Goal: Transaction & Acquisition: Purchase product/service

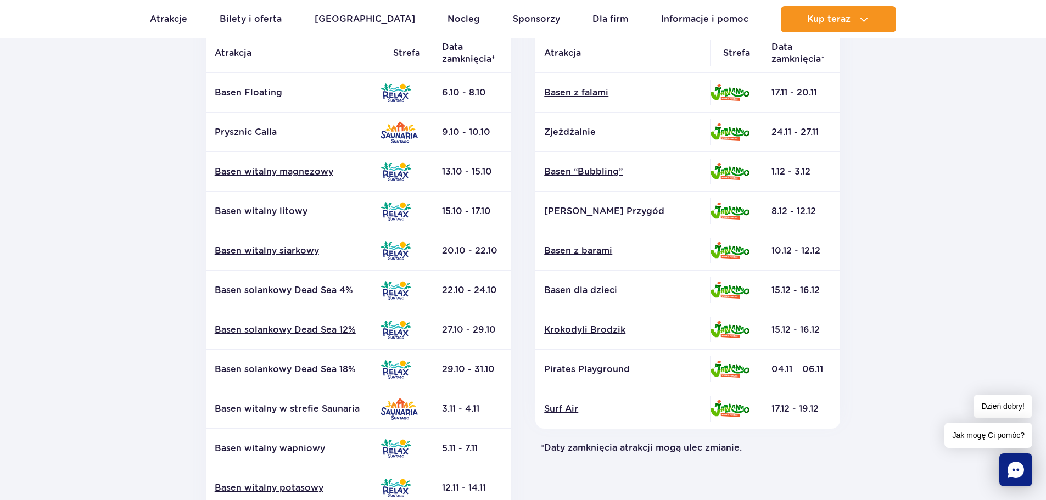
scroll to position [384, 0]
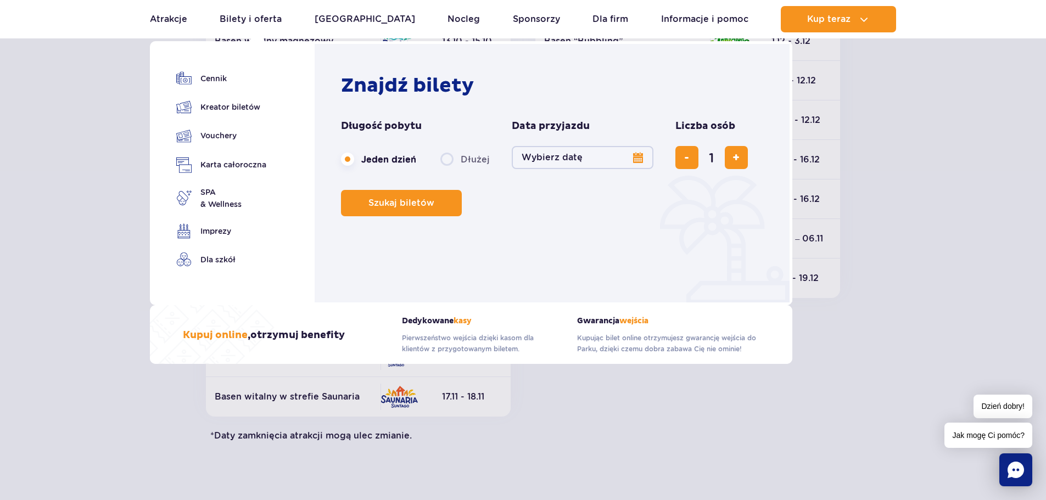
click at [584, 164] on button "Wybierz datę" at bounding box center [583, 157] width 142 height 23
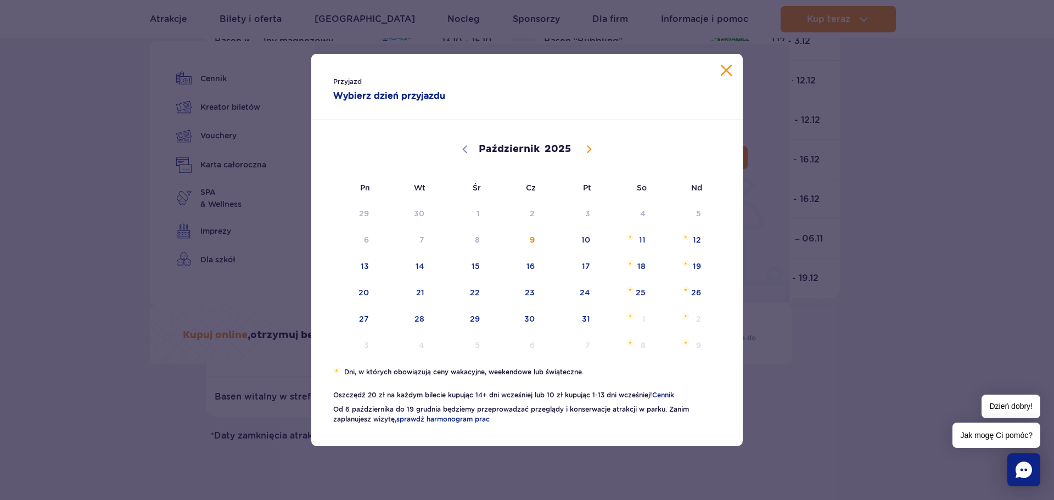
click at [583, 149] on span at bounding box center [589, 149] width 19 height 19
select select "10"
click at [582, 236] on span "7" at bounding box center [571, 239] width 55 height 25
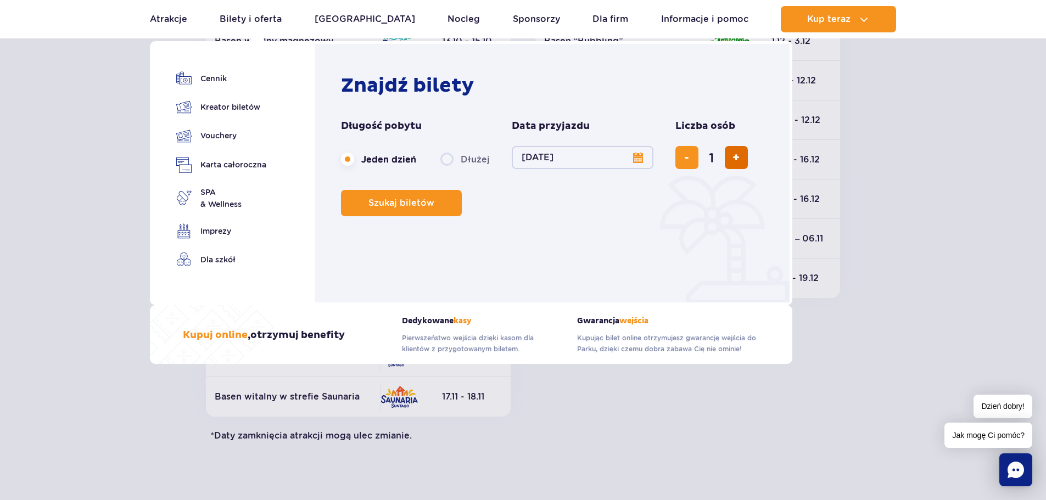
click at [732, 158] on span "dodaj bilet" at bounding box center [735, 158] width 7 height 0
type input "4"
click at [423, 209] on button "Szukaj biletów" at bounding box center [401, 203] width 121 height 26
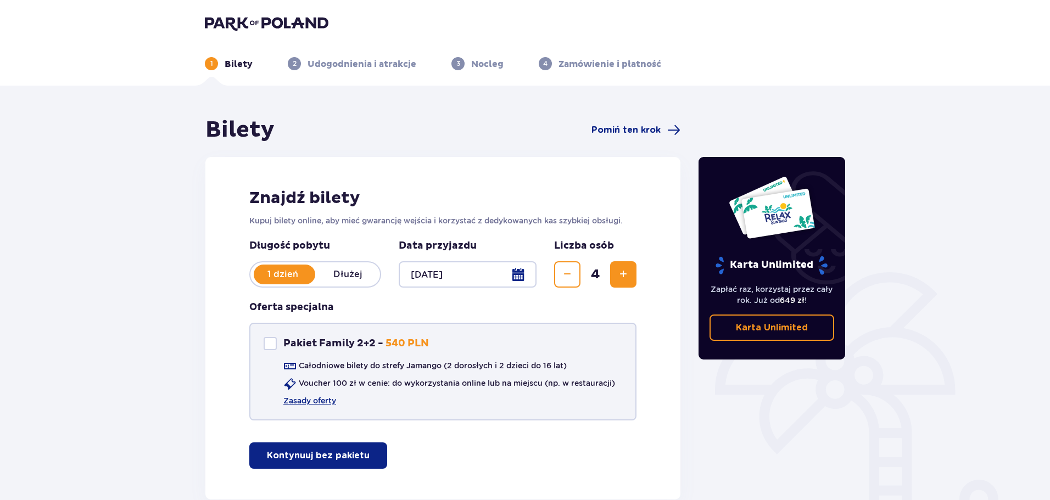
click at [271, 346] on div "Pakiet Family 2+2" at bounding box center [270, 343] width 13 height 13
checkbox input "true"
click at [309, 403] on link "Zasady oferty" at bounding box center [309, 400] width 53 height 11
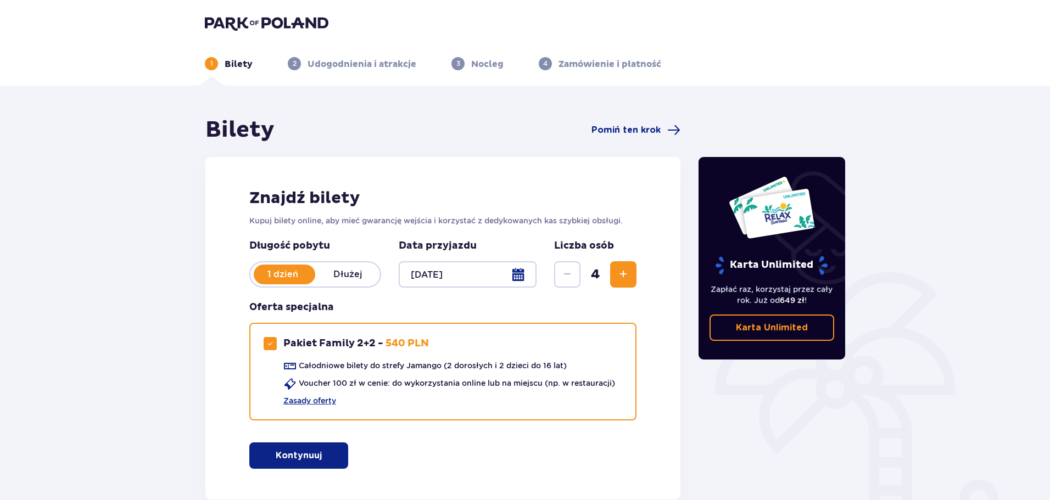
click at [298, 458] on p "Kontynuuj" at bounding box center [299, 456] width 46 height 12
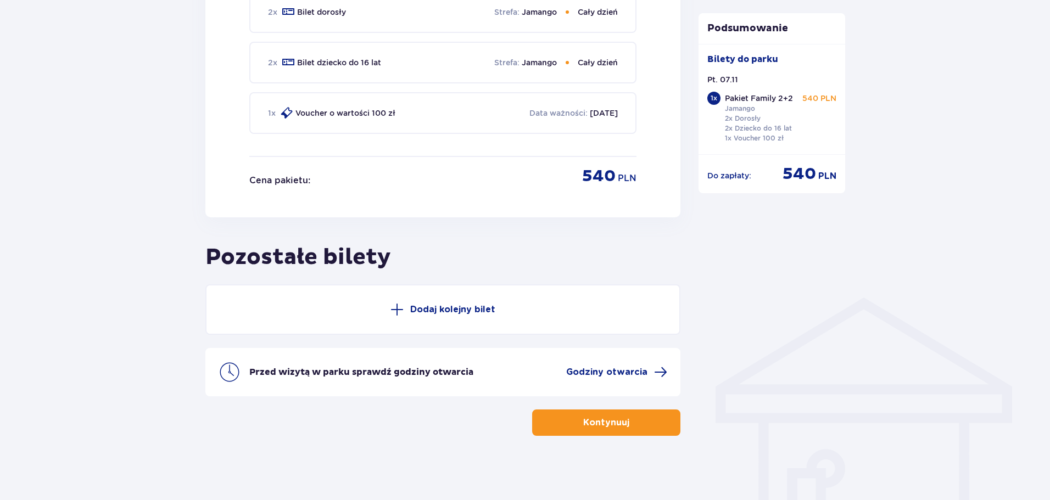
scroll to position [596, 0]
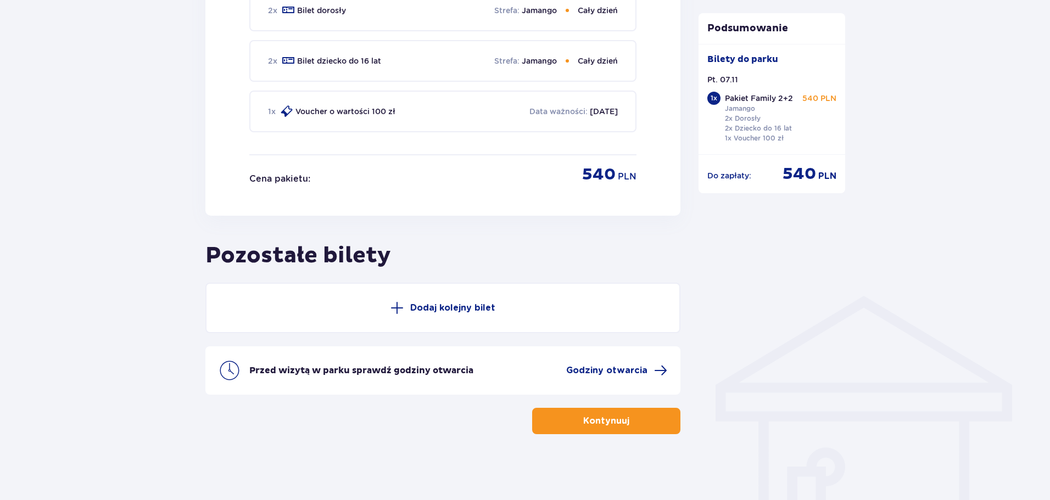
click at [453, 302] on p "Dodaj kolejny bilet" at bounding box center [452, 308] width 85 height 12
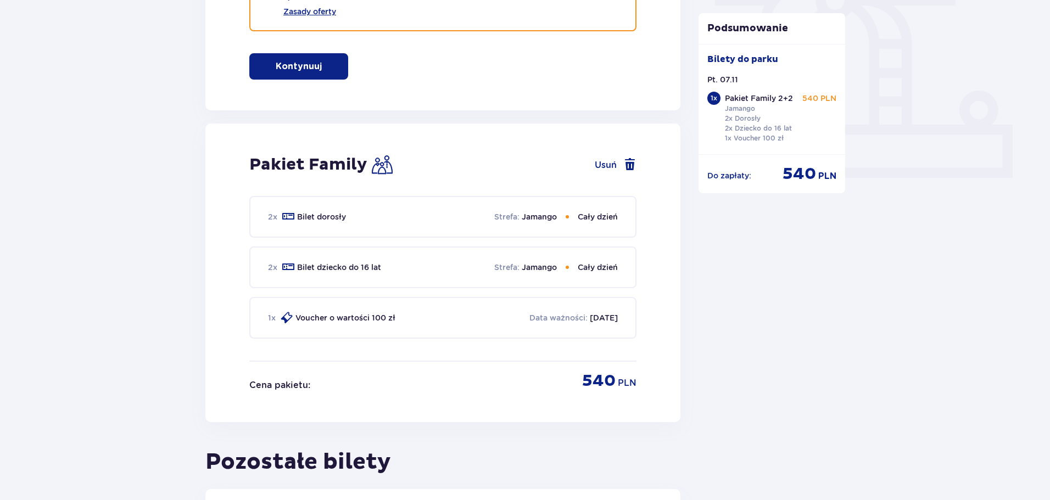
scroll to position [0, 0]
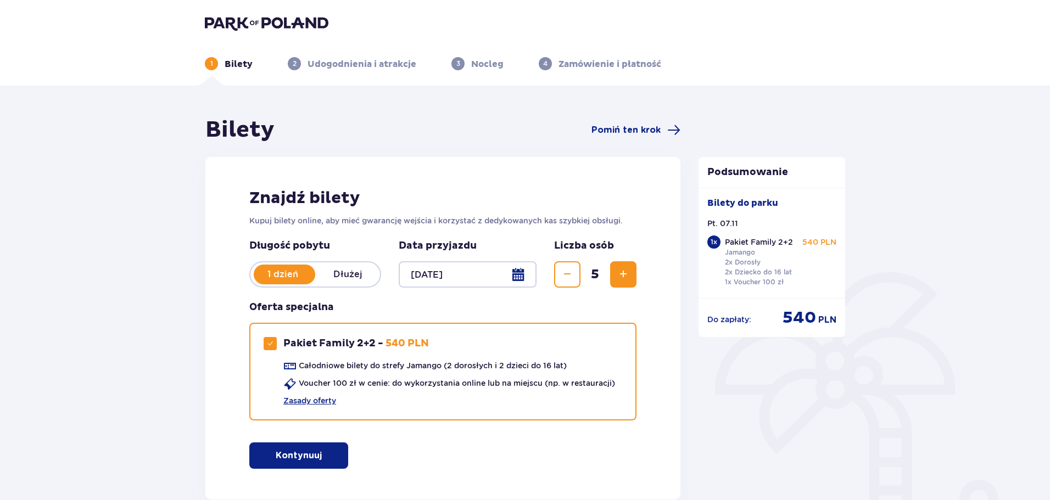
click at [237, 24] on img at bounding box center [267, 22] width 124 height 15
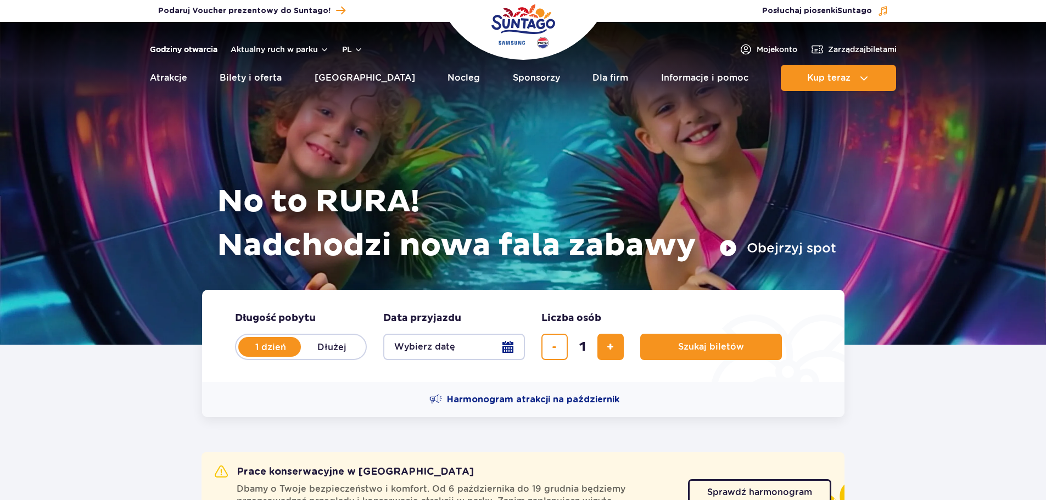
click at [200, 45] on link "Godziny otwarcia" at bounding box center [184, 49] width 68 height 11
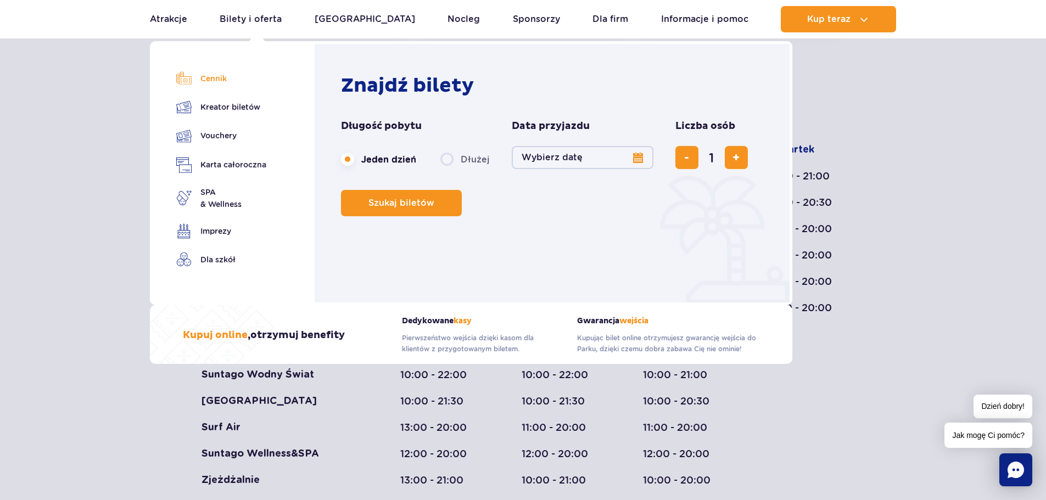
click at [208, 76] on link "Cennik" at bounding box center [221, 78] width 90 height 15
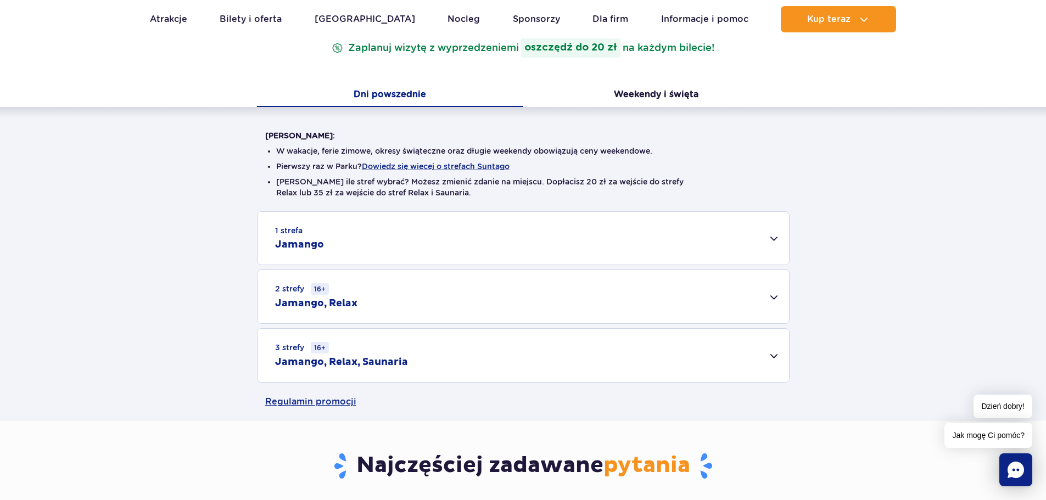
scroll to position [220, 0]
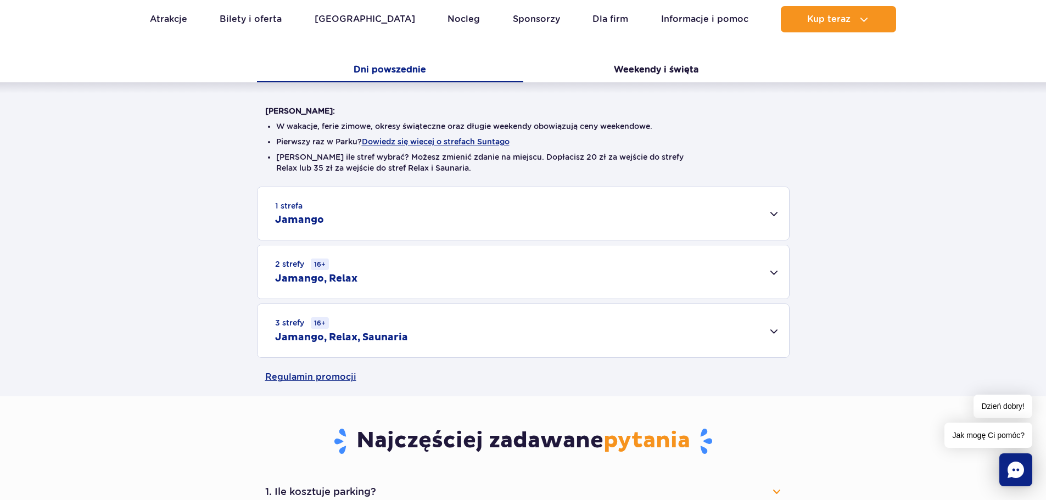
click at [776, 273] on div "2 strefy 16+ Jamango, Relax" at bounding box center [523, 271] width 531 height 53
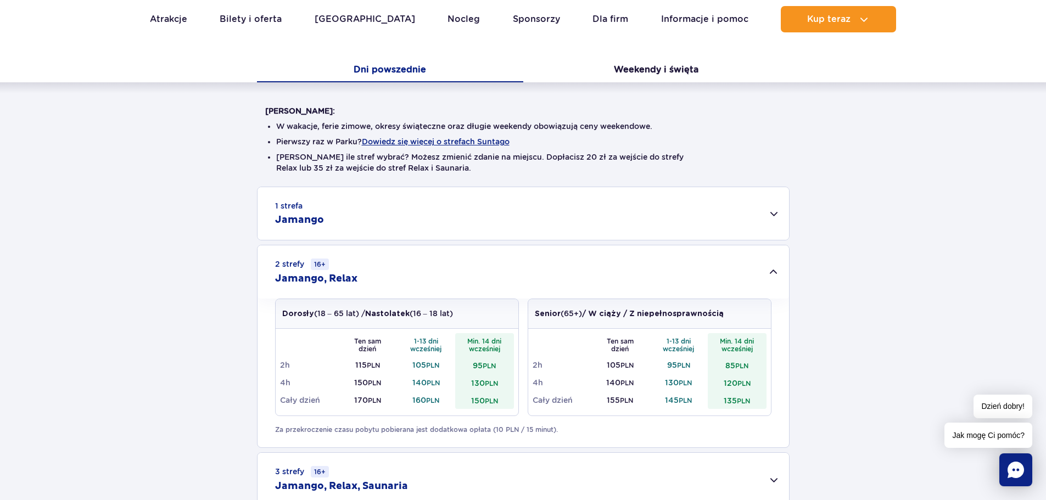
click at [773, 210] on div "1 strefa Jamango" at bounding box center [523, 213] width 531 height 53
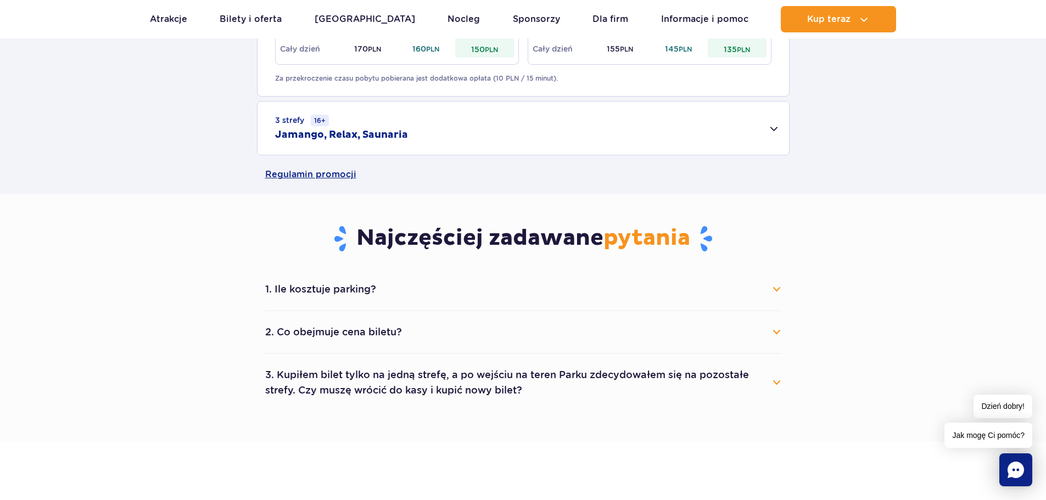
scroll to position [988, 0]
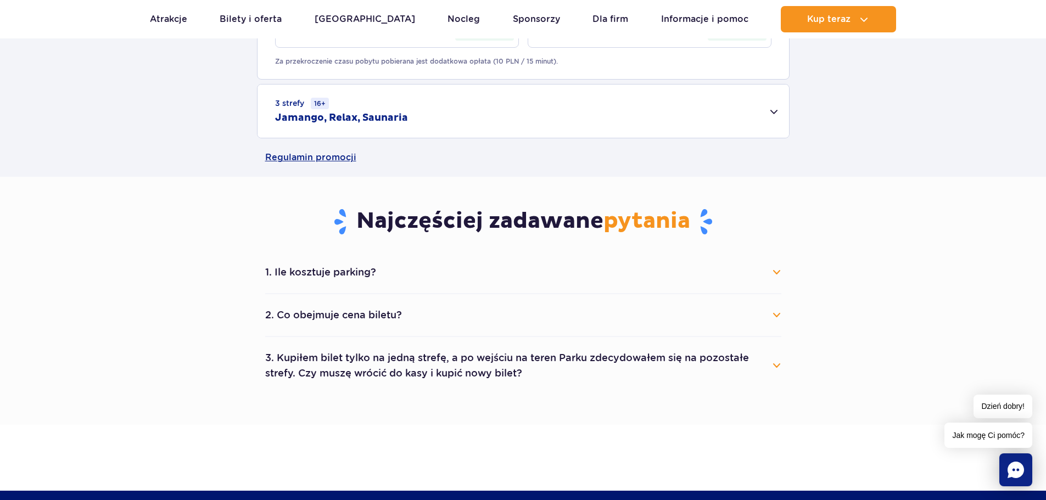
click at [457, 324] on button "2. Co obejmuje cena biletu?" at bounding box center [523, 315] width 516 height 24
